Goal: Check status: Check status

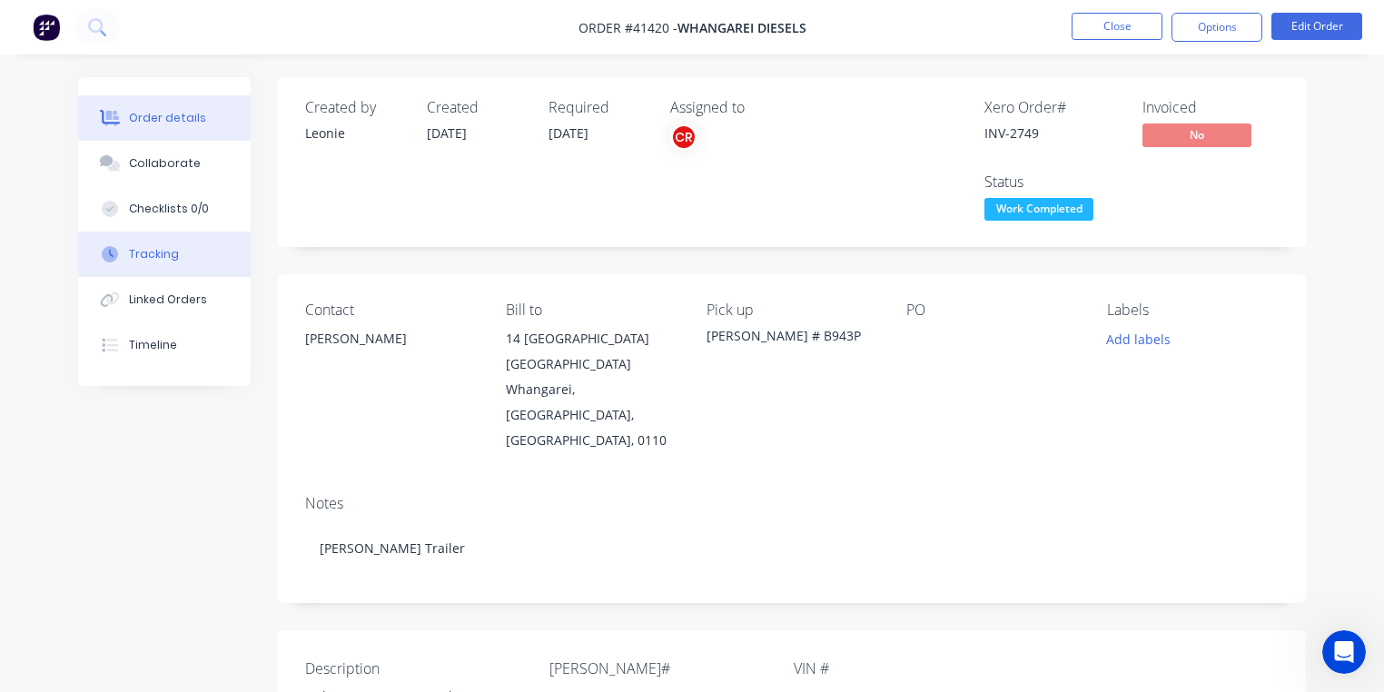
click at [167, 260] on div "Tracking" at bounding box center [154, 254] width 50 height 16
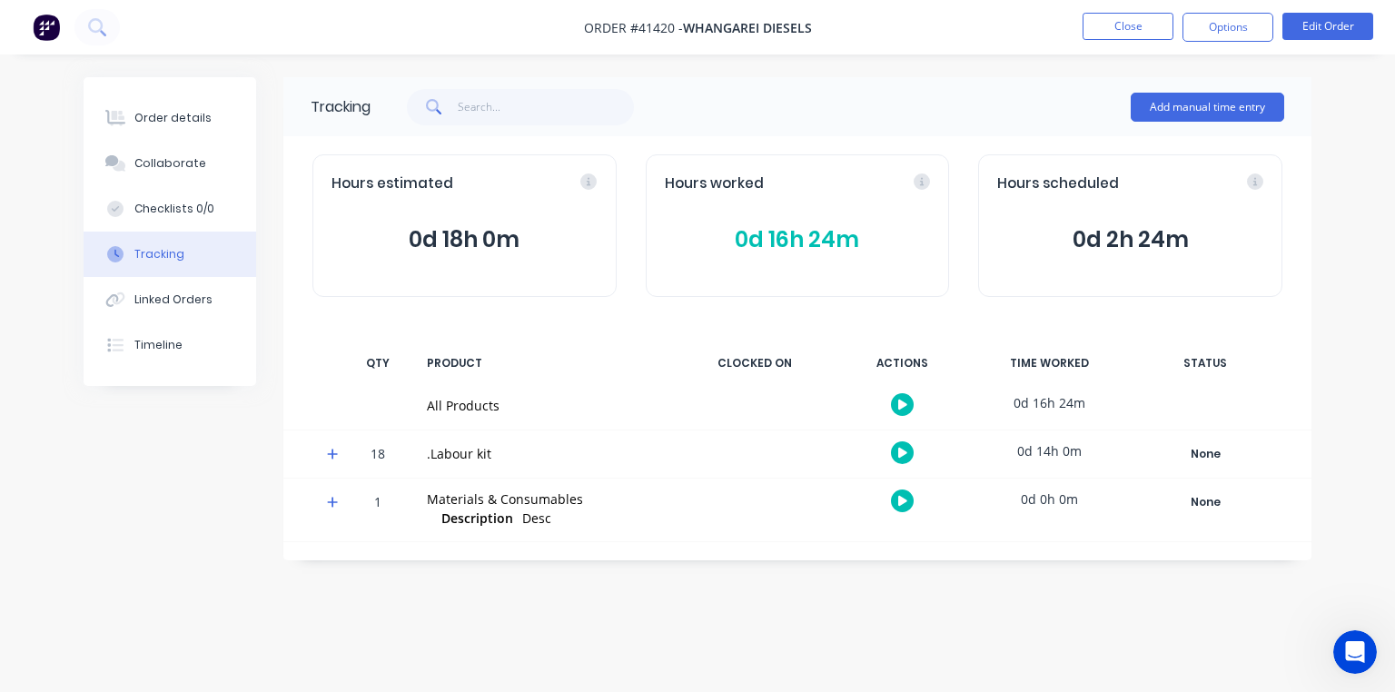
click at [49, 29] on img at bounding box center [46, 27] width 27 height 27
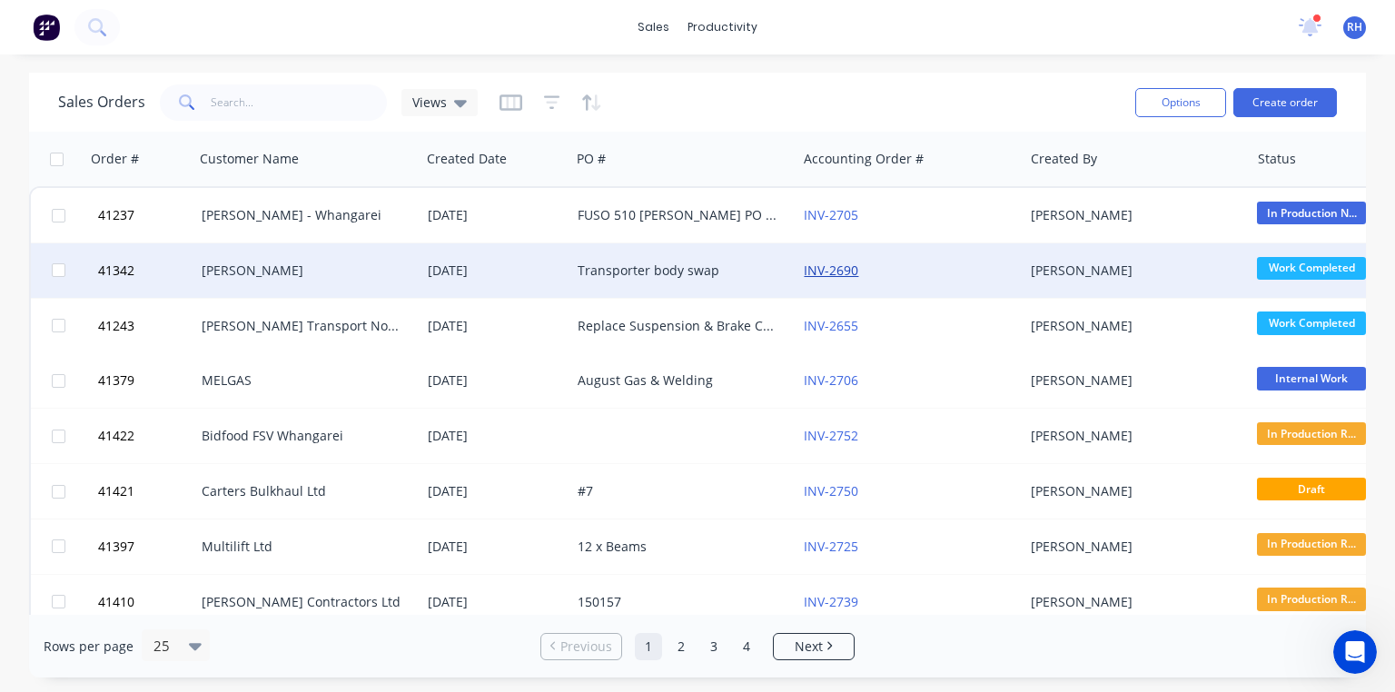
click at [843, 268] on link "INV-2690" at bounding box center [831, 270] width 54 height 17
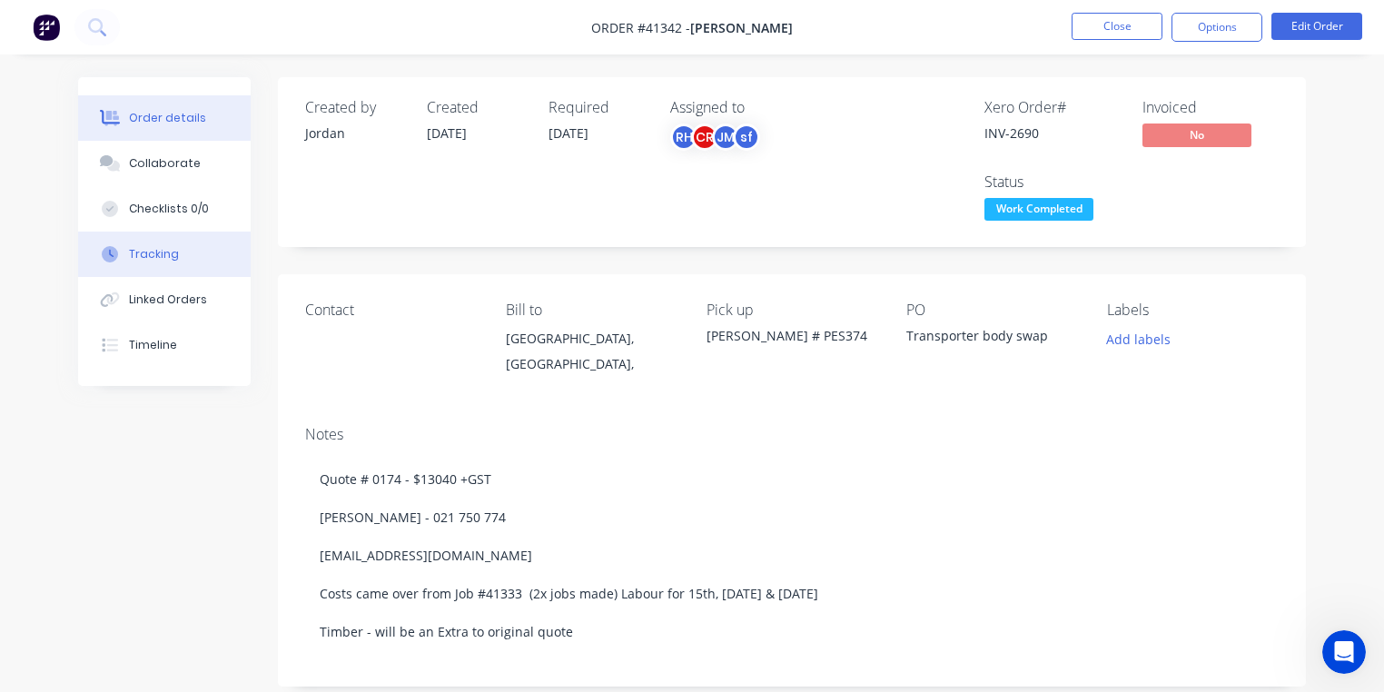
click at [167, 252] on div "Tracking" at bounding box center [154, 254] width 50 height 16
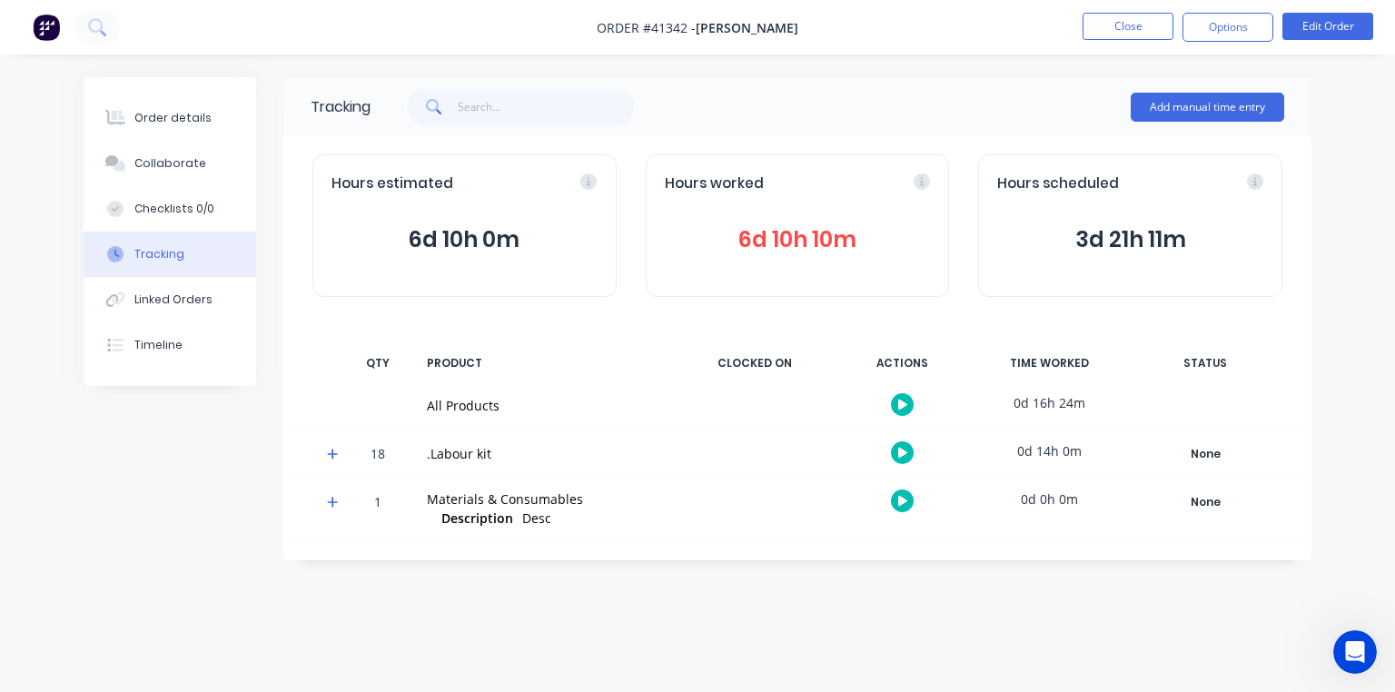
click at [809, 230] on span "6d 10h 10m" at bounding box center [798, 239] width 266 height 33
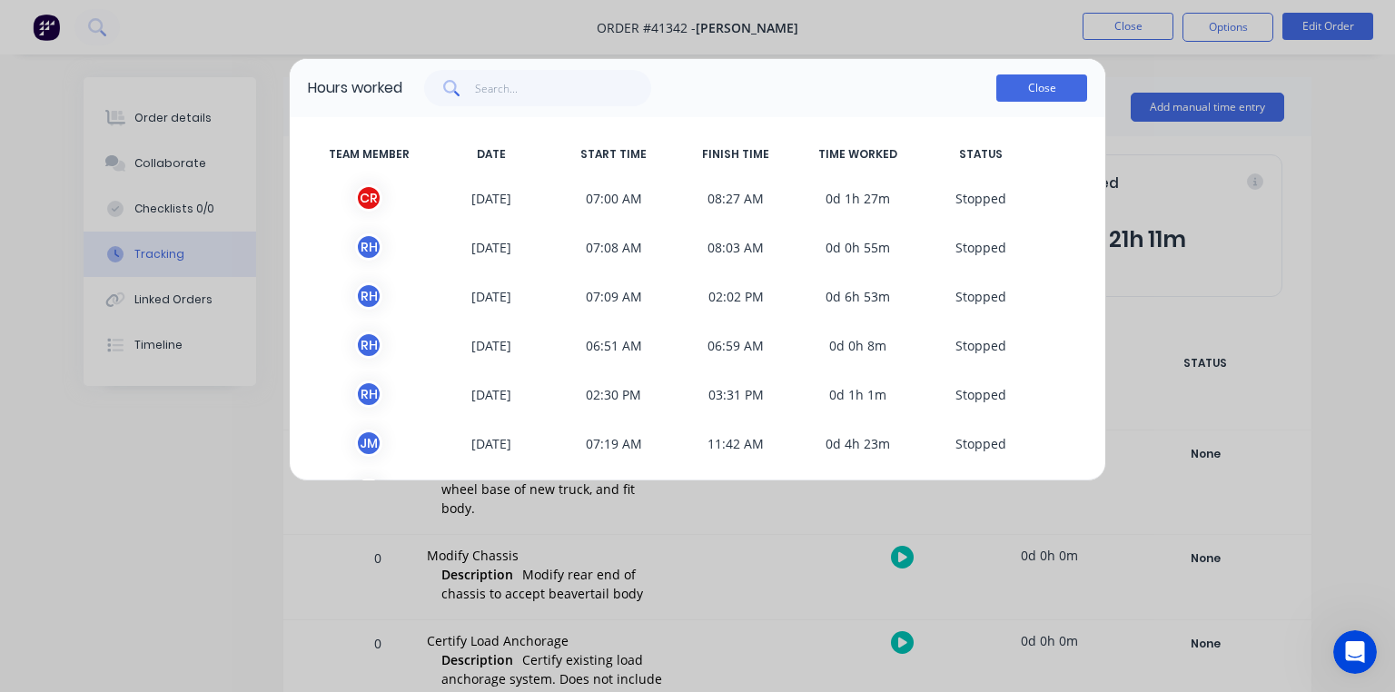
click at [1021, 95] on button "Close" at bounding box center [1041, 87] width 91 height 27
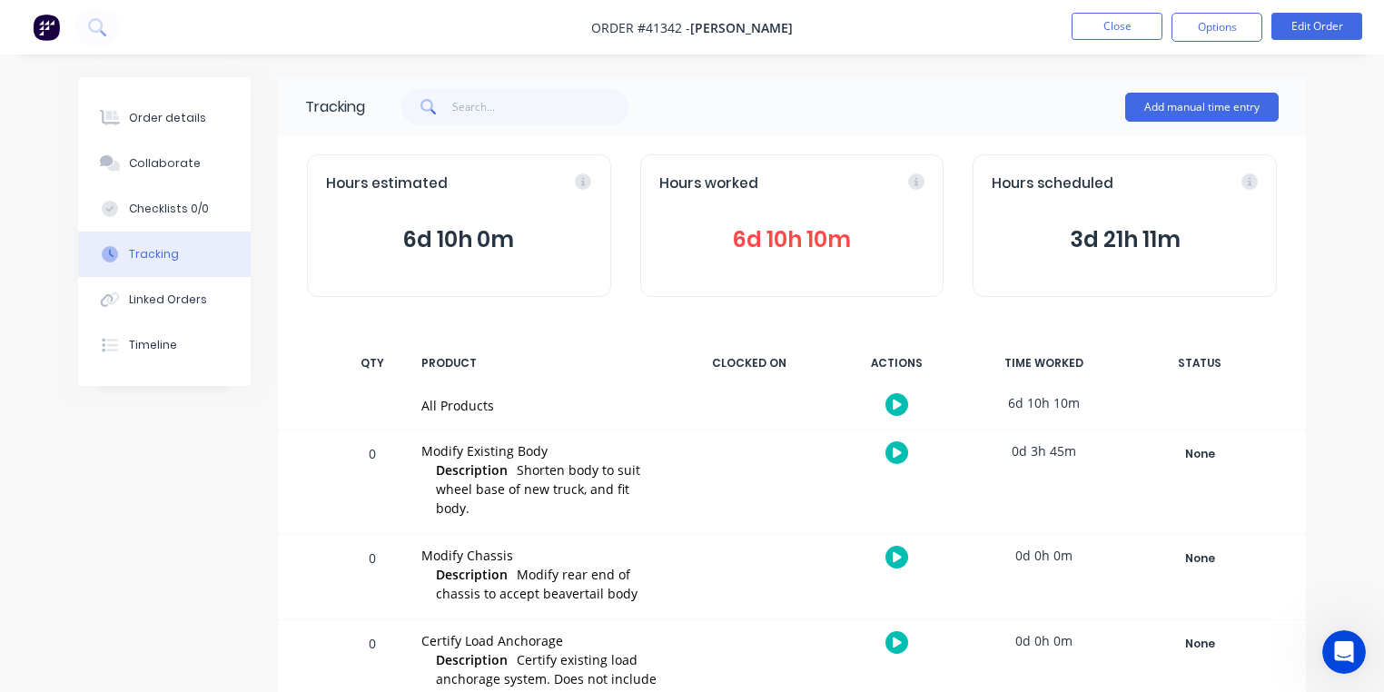
click at [54, 23] on img at bounding box center [46, 27] width 27 height 27
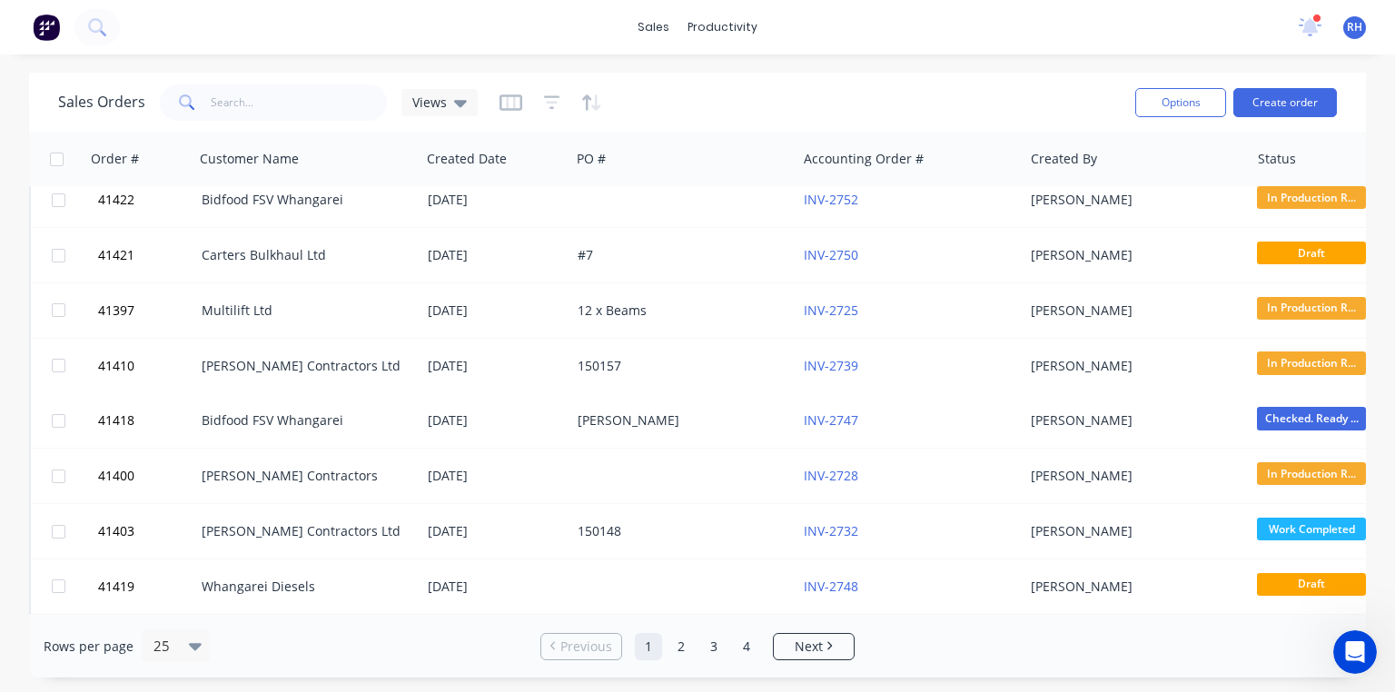
scroll to position [243, 0]
